Goal: Entertainment & Leisure: Consume media (video, audio)

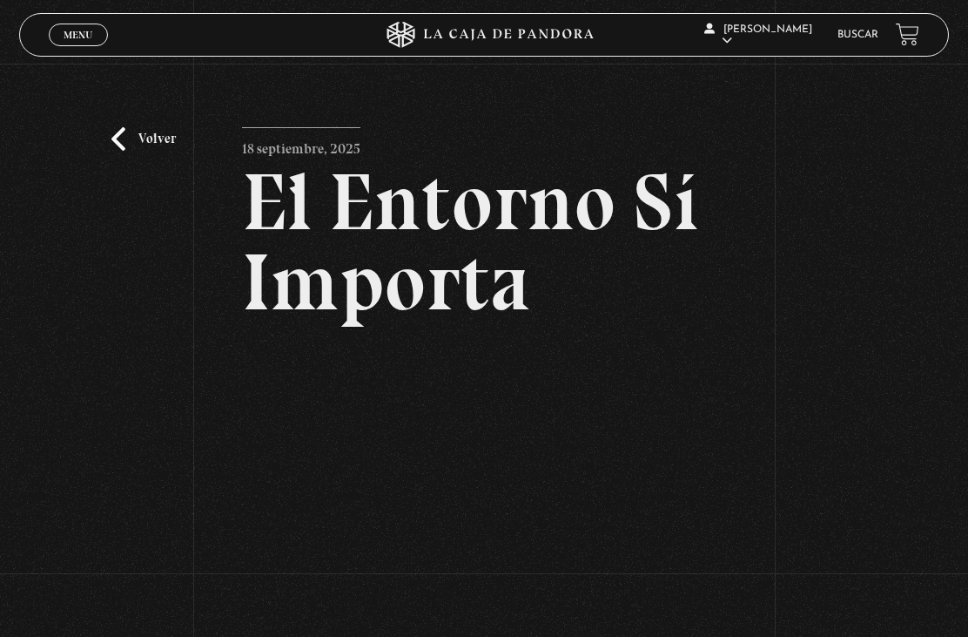
scroll to position [78, 0]
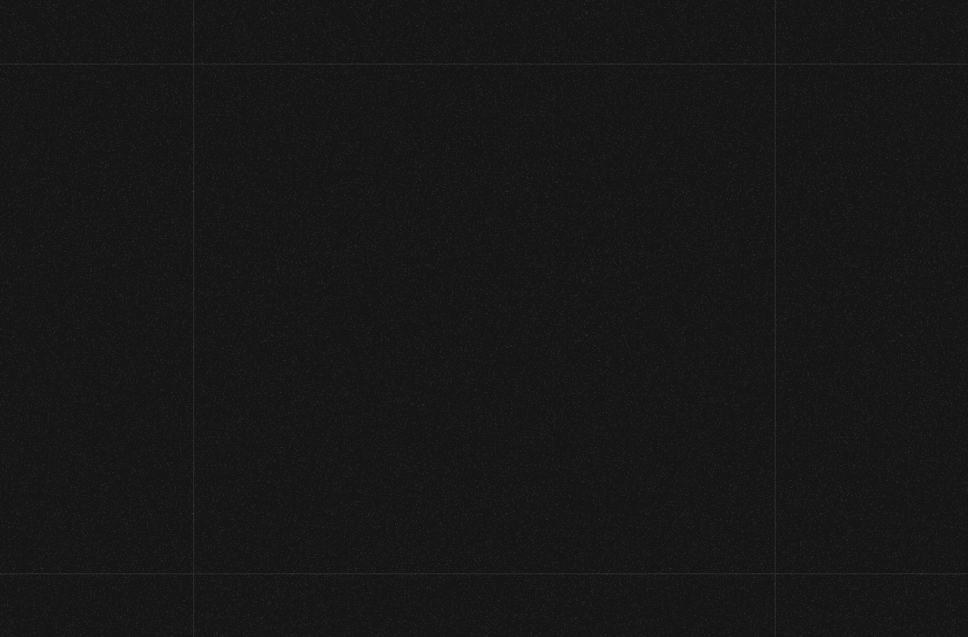
scroll to position [78, 0]
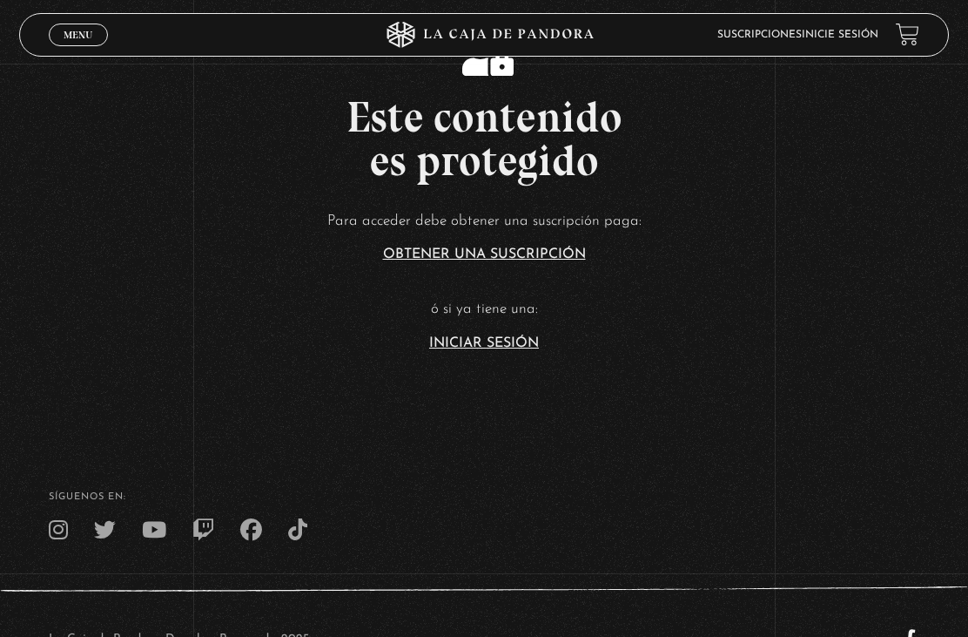
click at [516, 350] on link "Iniciar Sesión" at bounding box center [484, 343] width 110 height 14
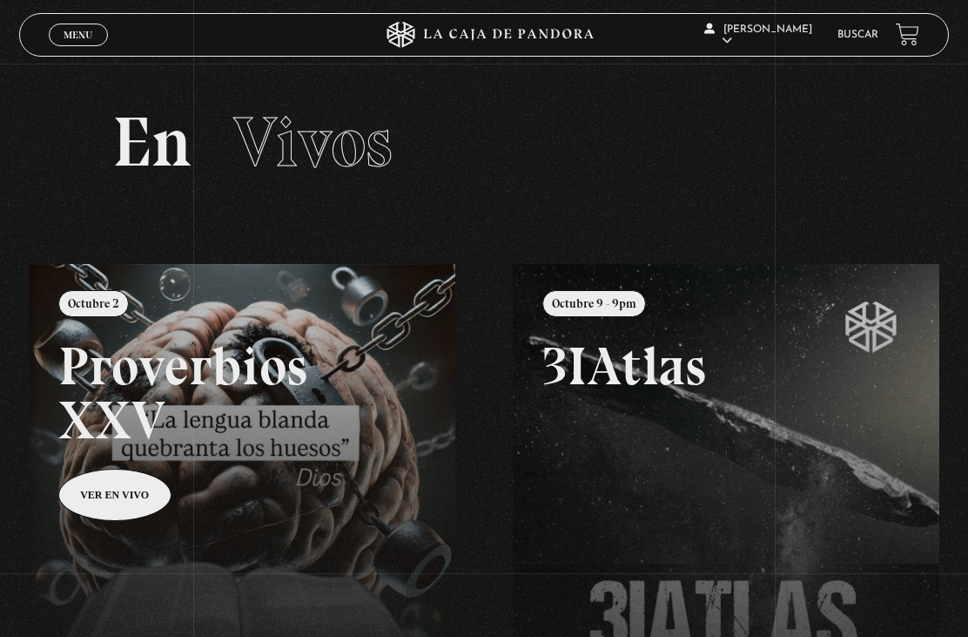
click at [53, 31] on link "Menu Cerrar" at bounding box center [78, 35] width 59 height 23
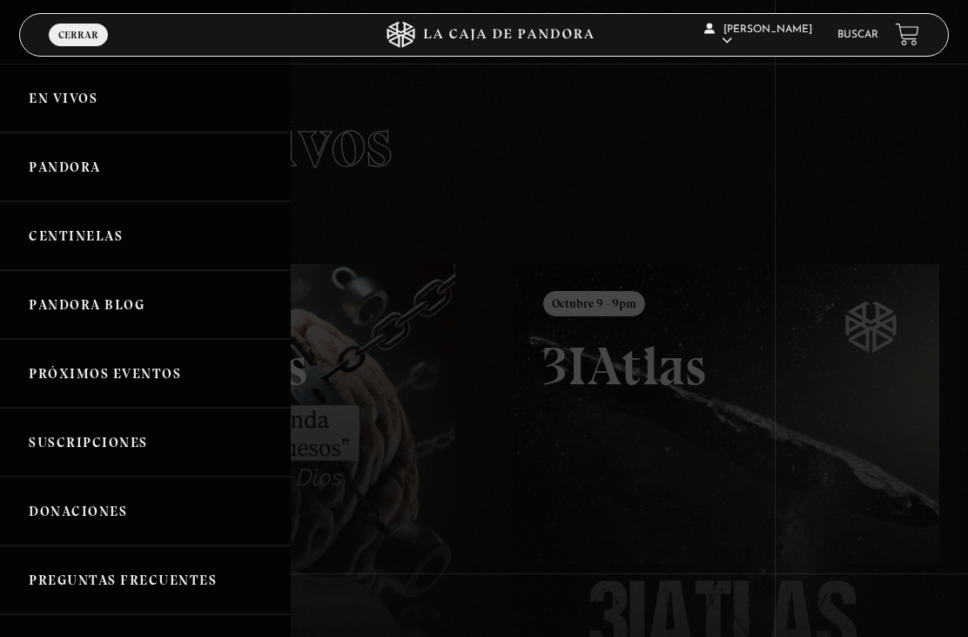
click at [161, 177] on link "Pandora" at bounding box center [145, 166] width 291 height 69
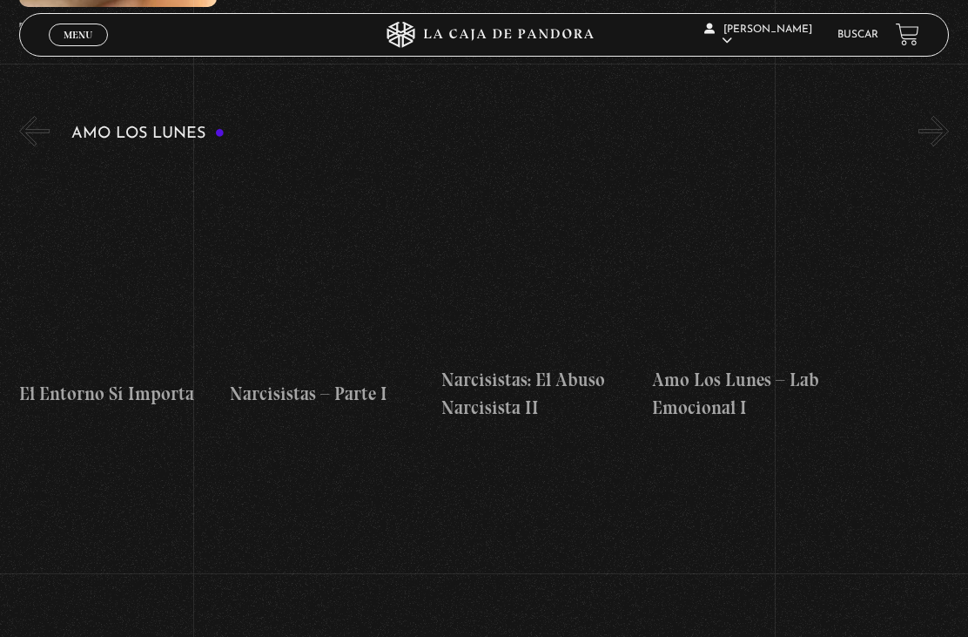
scroll to position [5618, 0]
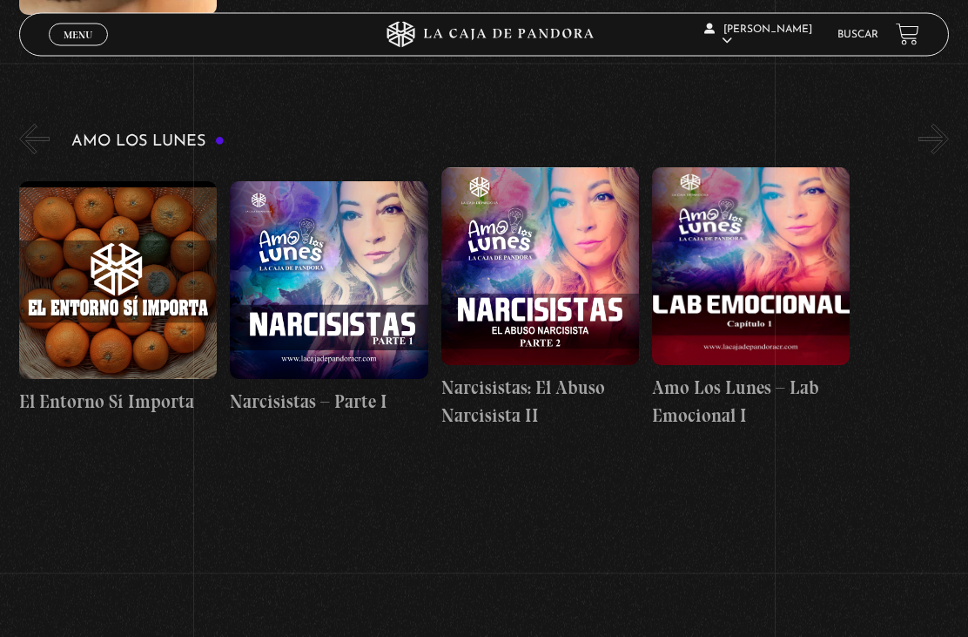
click at [164, 289] on figure at bounding box center [118, 281] width 198 height 198
